Goal: Information Seeking & Learning: Find contact information

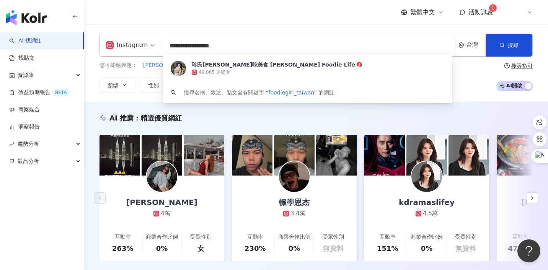
click at [22, 77] on span "資源庫" at bounding box center [26, 75] width 16 height 17
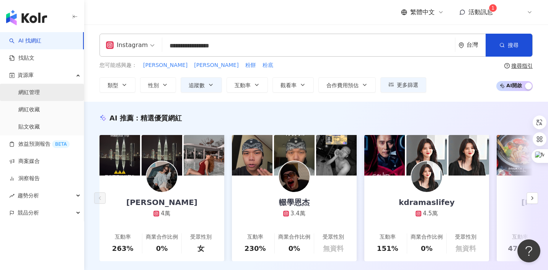
click at [30, 90] on link "網紅管理" at bounding box center [28, 93] width 21 height 8
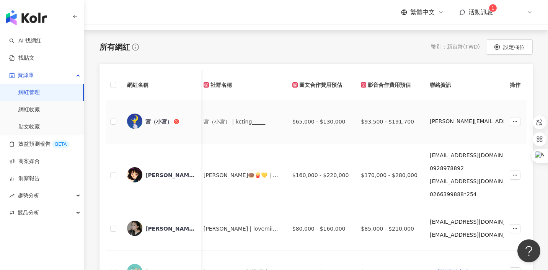
scroll to position [94, 0]
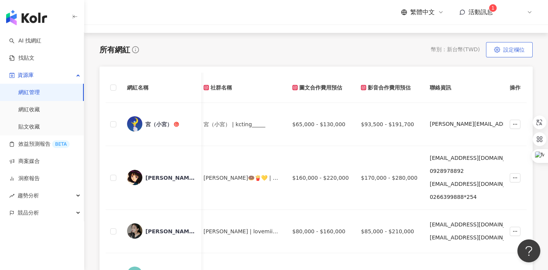
click at [505, 52] on span "設定欄位" at bounding box center [513, 50] width 21 height 6
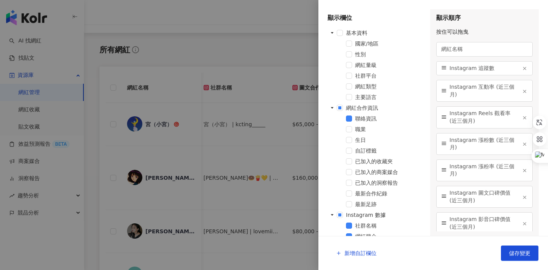
click at [259, 58] on div at bounding box center [274, 135] width 548 height 270
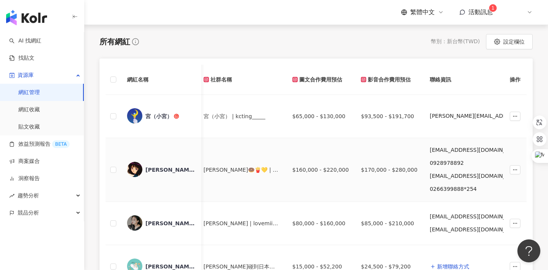
scroll to position [104, 0]
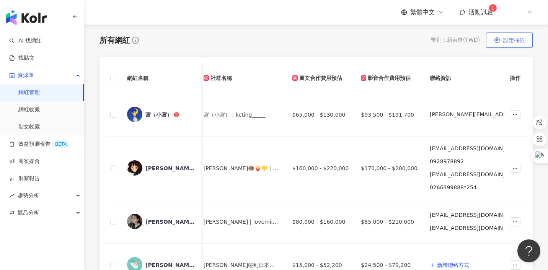
click at [503, 42] on span "設定欄位" at bounding box center [513, 40] width 21 height 6
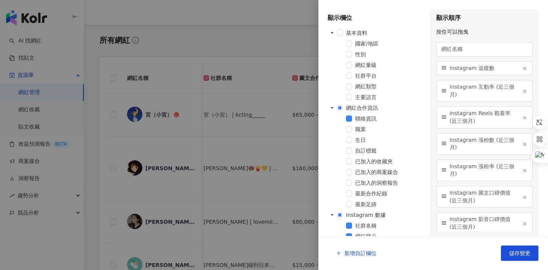
click at [275, 38] on div at bounding box center [274, 135] width 548 height 270
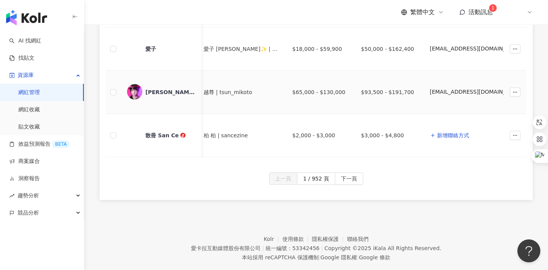
scroll to position [580, 0]
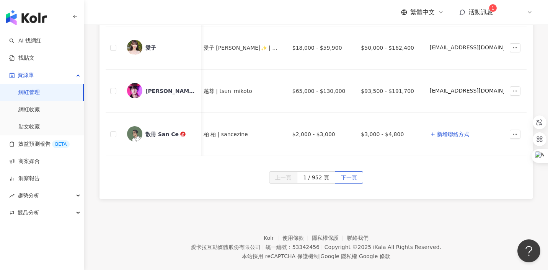
click at [354, 179] on span "下一頁" at bounding box center [349, 178] width 16 height 12
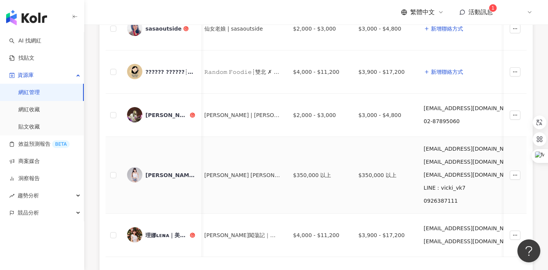
scroll to position [490, 0]
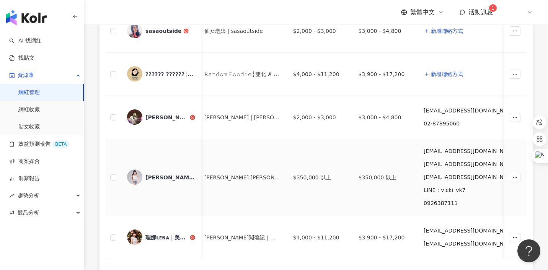
click at [152, 177] on div "[PERSON_NAME][PERSON_NAME]" at bounding box center [170, 178] width 50 height 8
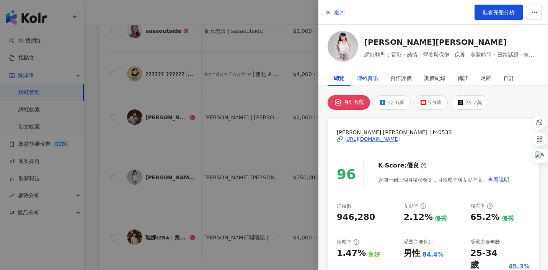
click at [375, 72] on div "聯絡資訊" at bounding box center [366, 77] width 21 height 15
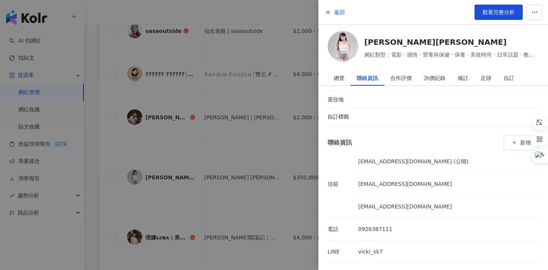
scroll to position [55, 0]
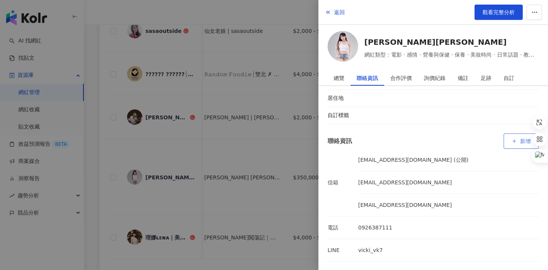
click at [513, 138] on span "button" at bounding box center [513, 141] width 5 height 6
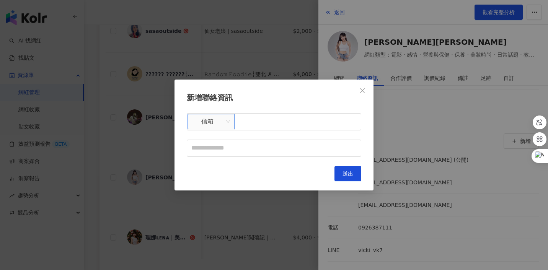
click at [206, 115] on span "信箱" at bounding box center [211, 121] width 38 height 15
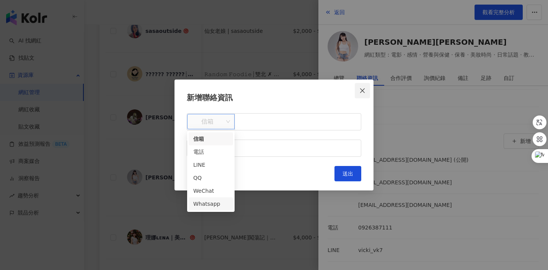
click at [361, 92] on icon "close" at bounding box center [362, 90] width 5 height 5
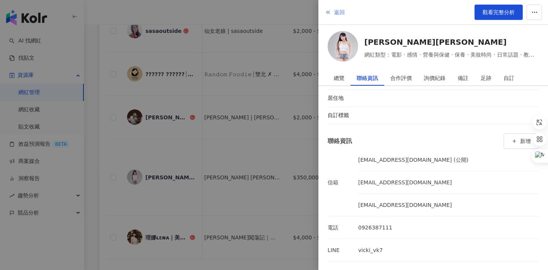
click at [327, 11] on icon "button" at bounding box center [328, 12] width 6 height 6
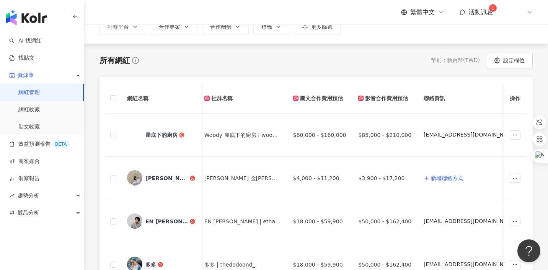
scroll to position [82, 0]
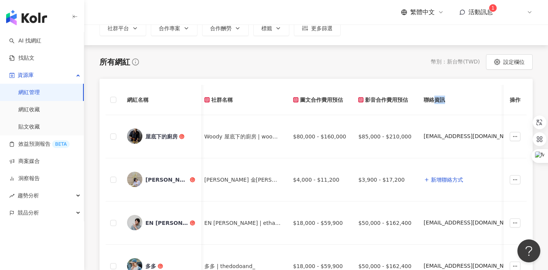
drag, startPoint x: 405, startPoint y: 101, endPoint x: 416, endPoint y: 101, distance: 11.1
click at [417, 101] on th "聯絡資訊" at bounding box center [486, 100] width 138 height 30
click at [417, 100] on th "聯絡資訊" at bounding box center [486, 100] width 138 height 30
click at [130, 150] on td "屋底下的廚房" at bounding box center [161, 136] width 80 height 43
click at [134, 141] on img at bounding box center [134, 135] width 15 height 15
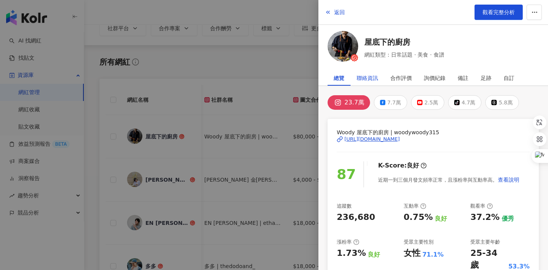
click at [369, 79] on div "聯絡資訊" at bounding box center [366, 77] width 21 height 15
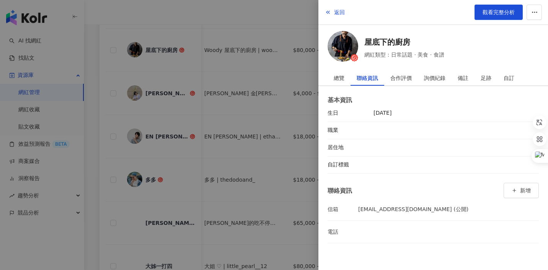
scroll to position [198, 0]
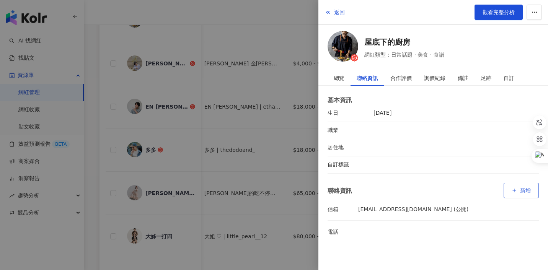
click at [512, 188] on icon "button" at bounding box center [513, 190] width 5 height 5
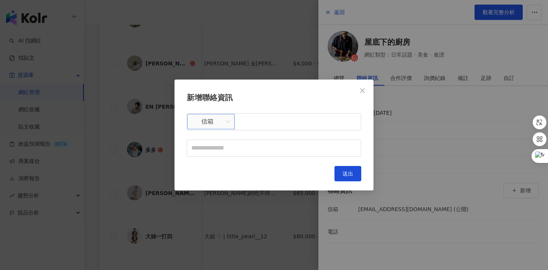
click at [208, 126] on span "信箱" at bounding box center [211, 121] width 38 height 15
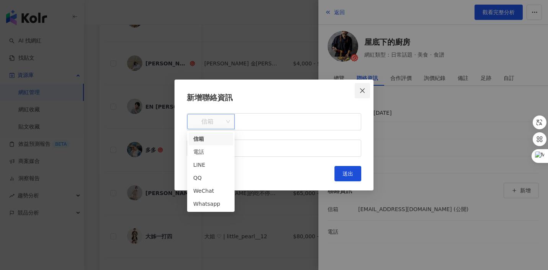
click at [366, 91] on span "Close" at bounding box center [361, 91] width 15 height 6
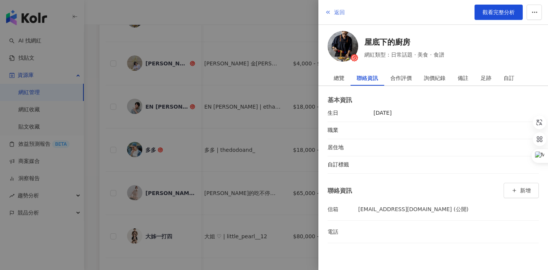
click at [326, 10] on icon "button" at bounding box center [328, 12] width 6 height 6
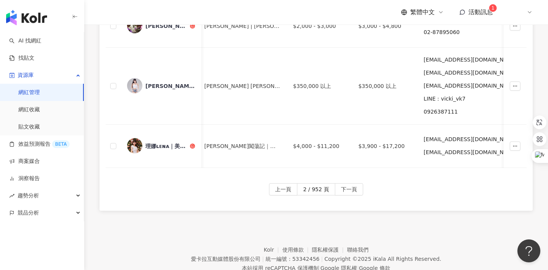
scroll to position [607, 0]
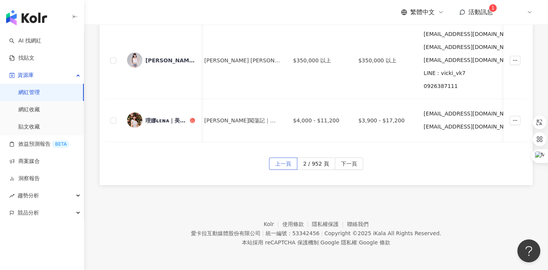
click at [291, 163] on span "上一頁" at bounding box center [283, 164] width 16 height 12
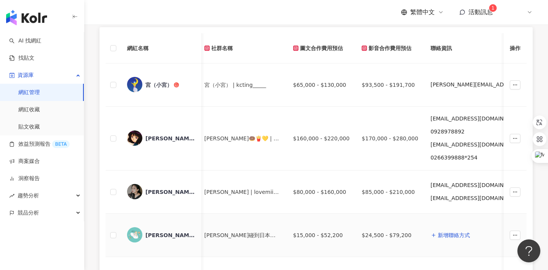
scroll to position [133, 0]
click at [136, 139] on img at bounding box center [134, 138] width 15 height 15
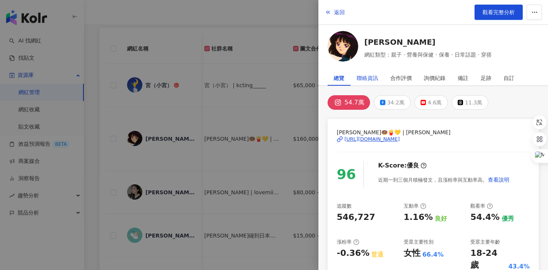
click at [367, 75] on div "聯絡資訊" at bounding box center [366, 77] width 21 height 15
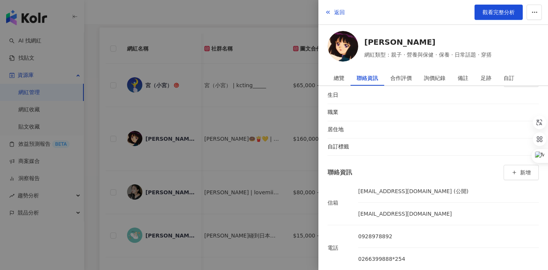
scroll to position [32, 0]
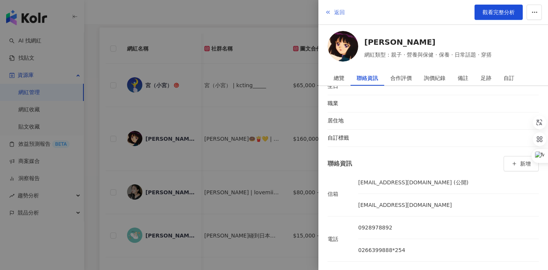
click at [333, 10] on button "返回" at bounding box center [334, 12] width 21 height 15
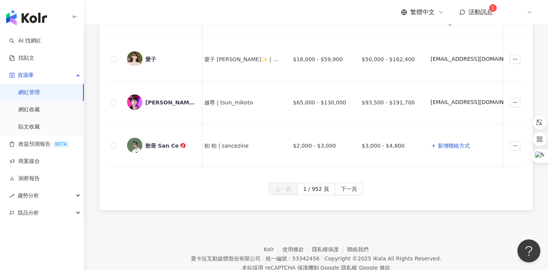
scroll to position [569, 0]
click at [352, 191] on span "下一頁" at bounding box center [349, 190] width 16 height 12
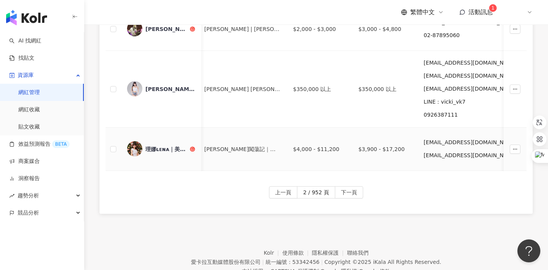
scroll to position [585, 0]
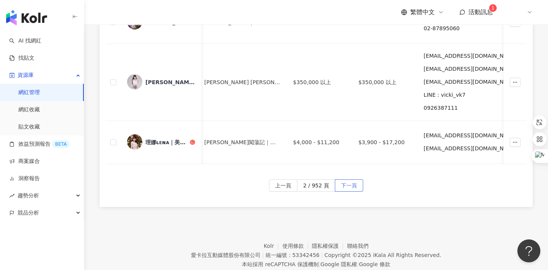
click at [345, 185] on span "下一頁" at bounding box center [349, 186] width 16 height 12
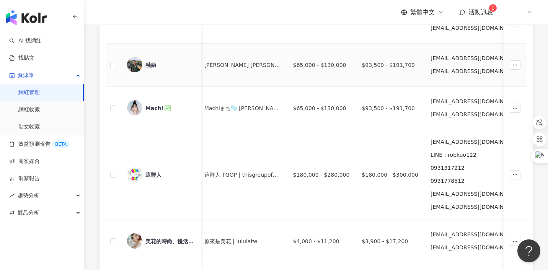
scroll to position [242, 0]
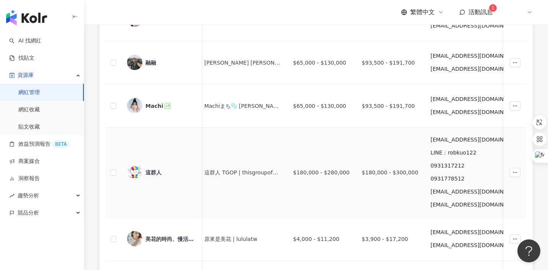
click at [135, 172] on img at bounding box center [134, 171] width 15 height 15
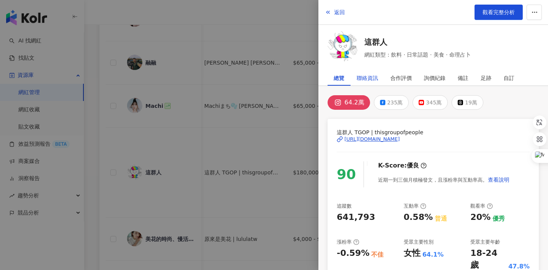
click at [367, 79] on div "聯絡資訊" at bounding box center [366, 77] width 21 height 15
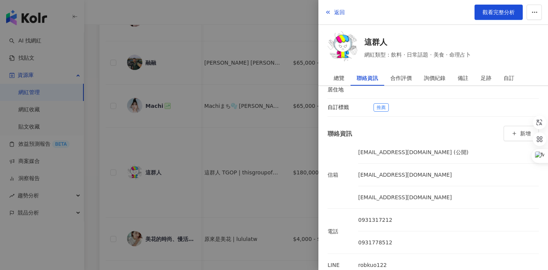
scroll to position [73, 0]
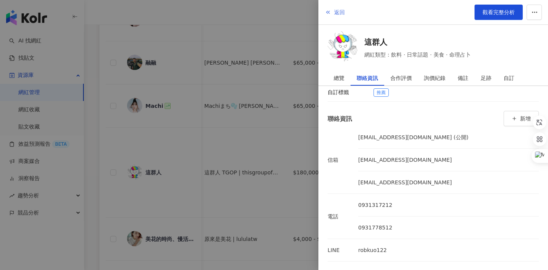
click at [328, 9] on icon "button" at bounding box center [328, 12] width 6 height 6
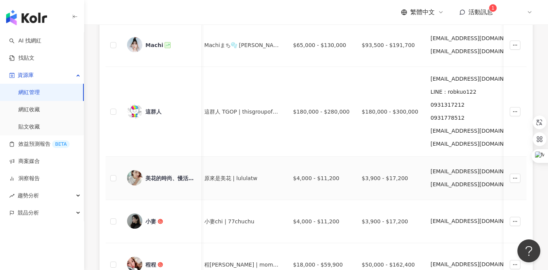
scroll to position [297, 0]
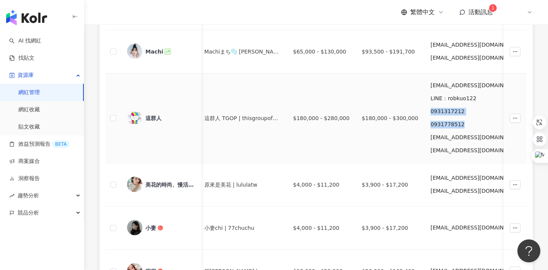
drag, startPoint x: 393, startPoint y: 113, endPoint x: 424, endPoint y: 127, distance: 33.5
click at [430, 127] on div "[EMAIL_ADDRESS][DOMAIN_NAME] (公開) LINE：robkuo122 0931317212 0931778512 [EMAIL_A…" at bounding box center [492, 118] width 125 height 77
click at [430, 137] on div "[EMAIL_ADDRESS][DOMAIN_NAME]" at bounding box center [477, 138] width 94 height 8
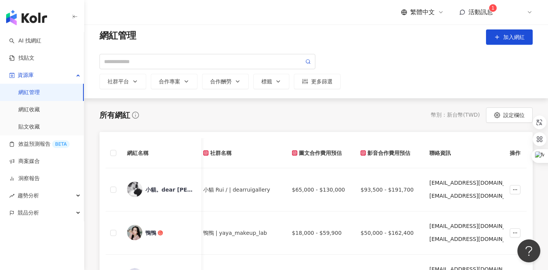
scroll to position [27, 0]
